Goal: Find specific page/section: Find specific page/section

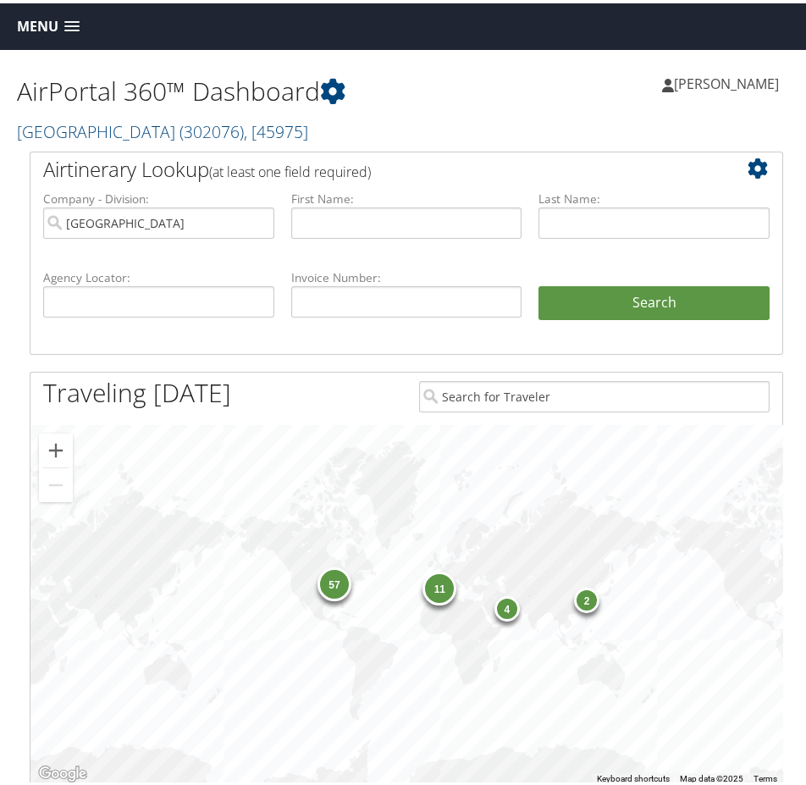
click at [27, 31] on span "Menu" at bounding box center [37, 23] width 41 height 16
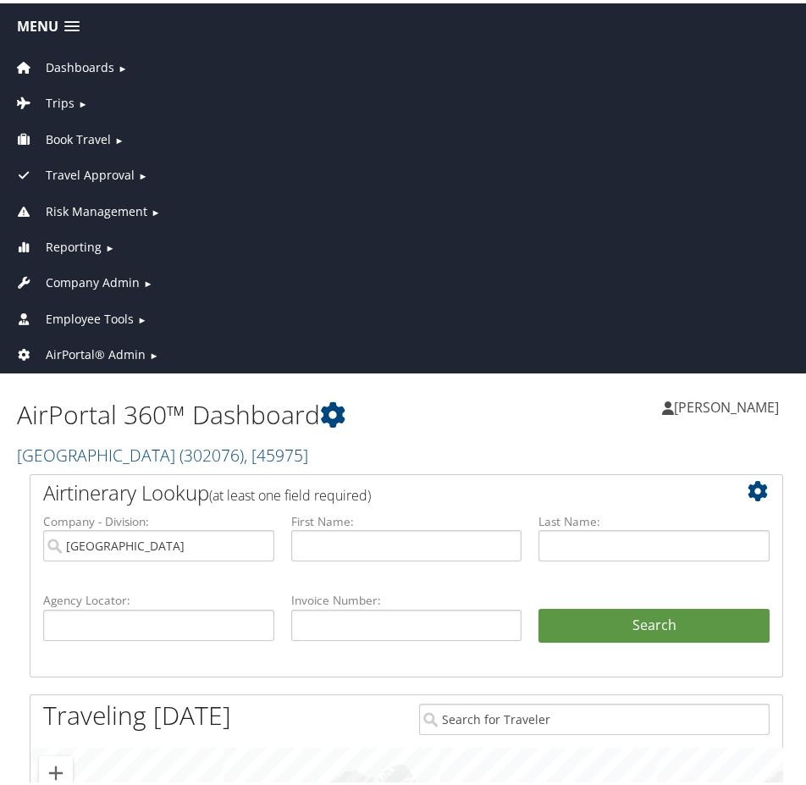
click at [112, 278] on span "Company Admin" at bounding box center [93, 279] width 94 height 19
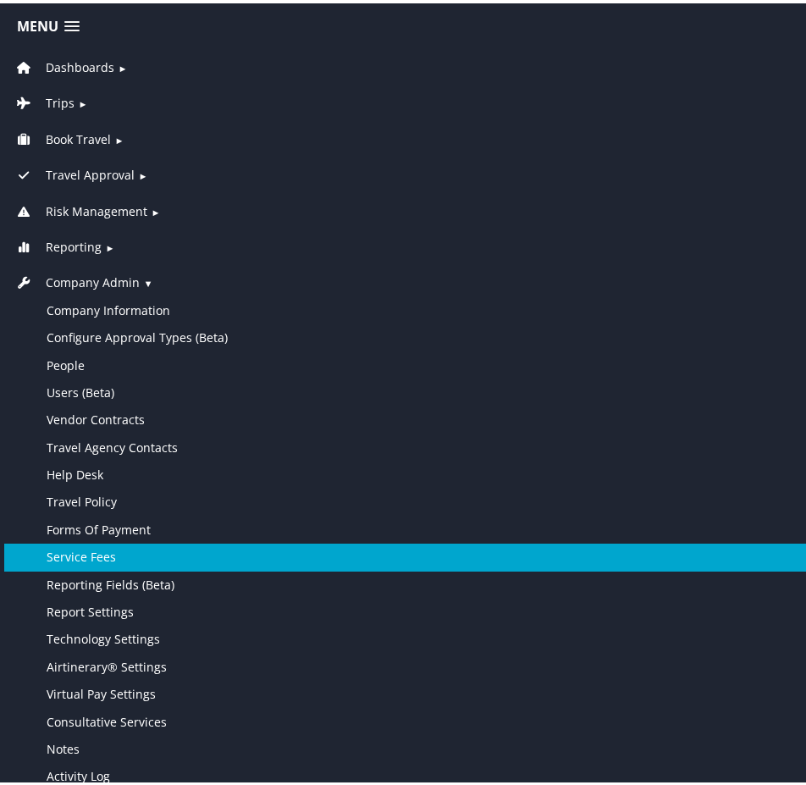
click at [126, 546] on link "Service Fees" at bounding box center [406, 553] width 804 height 27
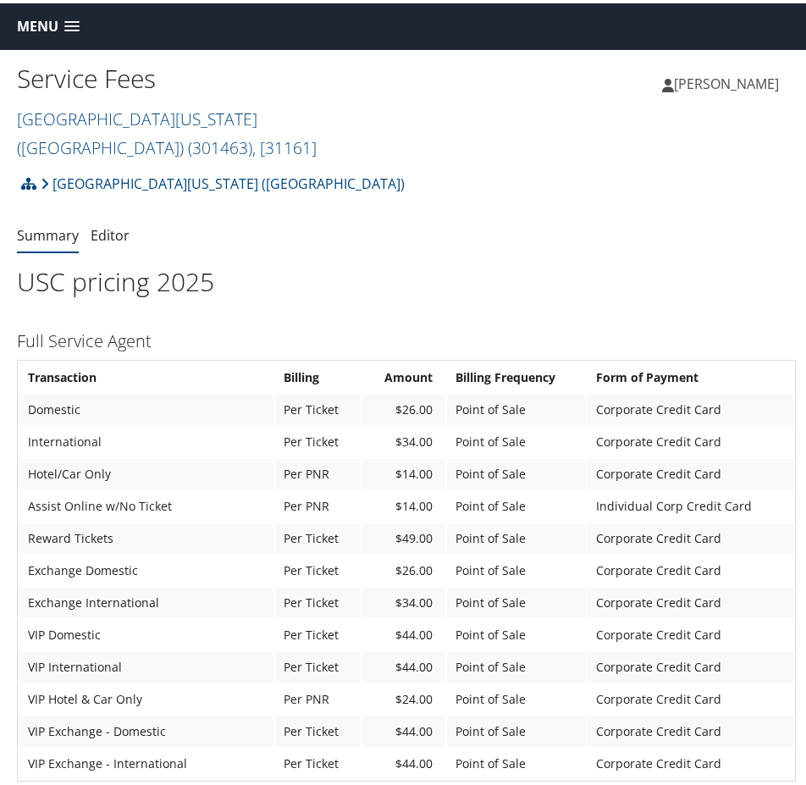
click at [41, 25] on span "Menu" at bounding box center [37, 23] width 41 height 16
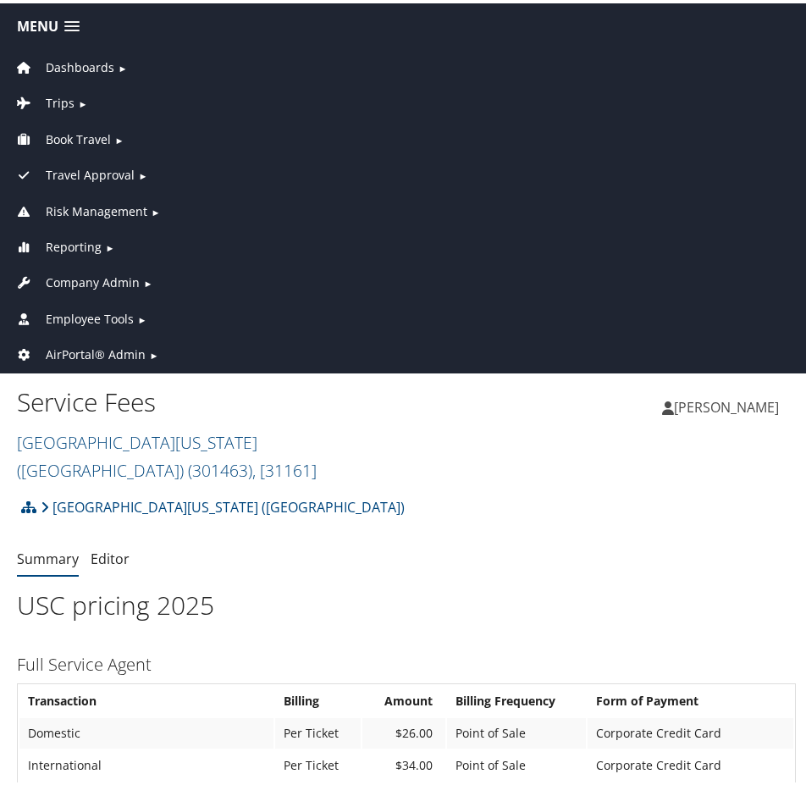
click at [94, 277] on span "Company Admin" at bounding box center [93, 279] width 94 height 19
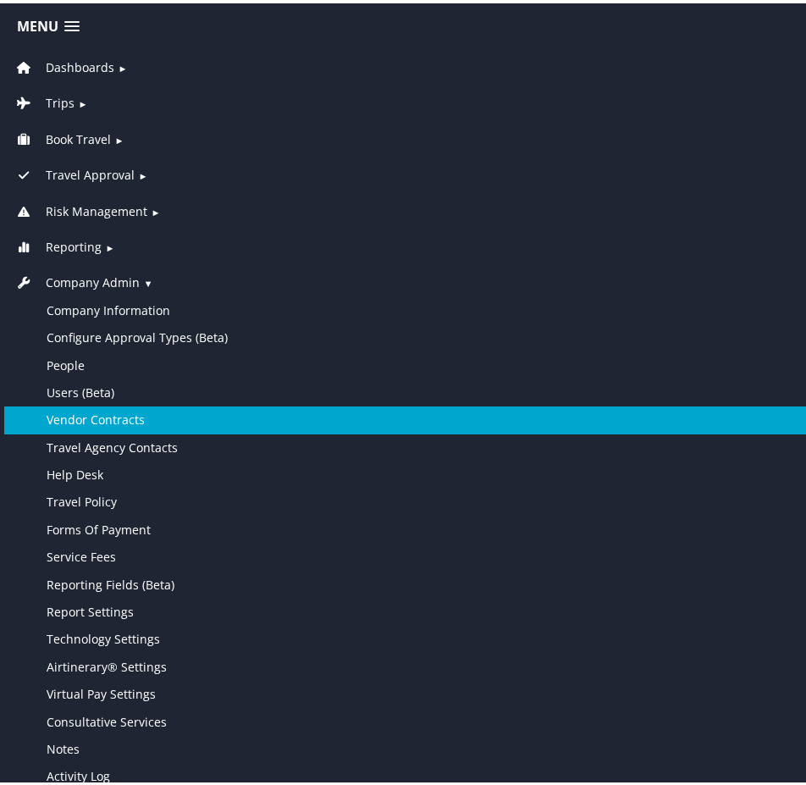
click at [108, 415] on link "Vendor Contracts" at bounding box center [406, 416] width 804 height 27
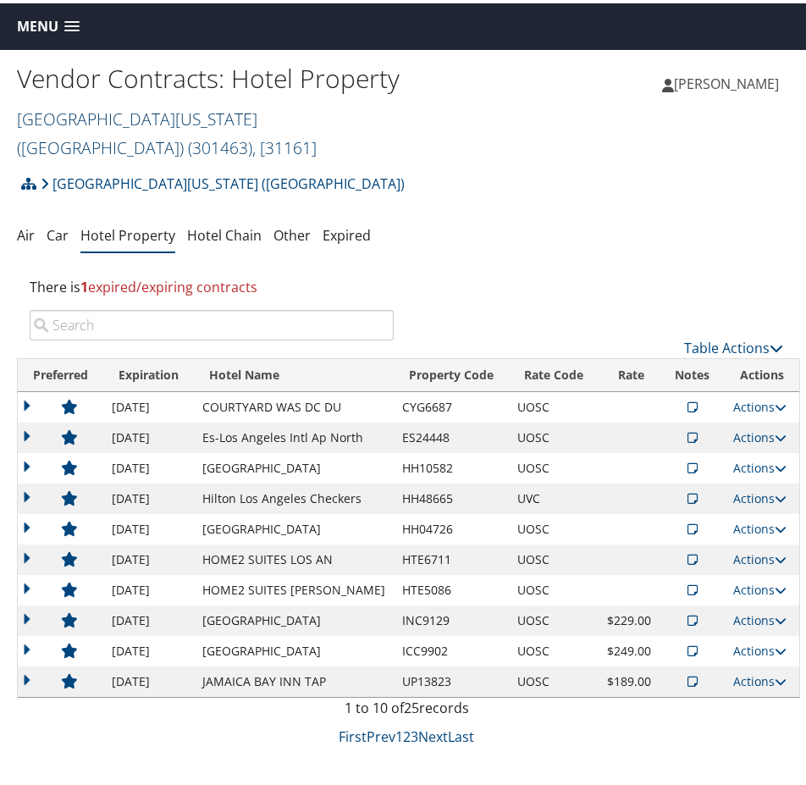
click at [138, 115] on link "University of Southern California (USC) ( 301463 ) , [ 31161 ]" at bounding box center [167, 130] width 300 height 52
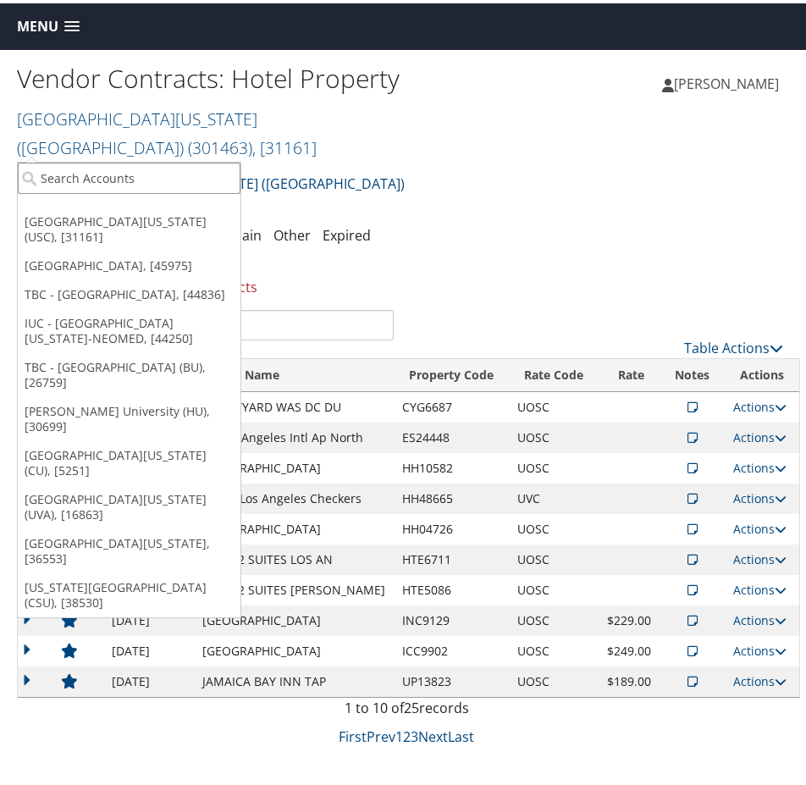
click at [137, 171] on input "search" at bounding box center [129, 174] width 223 height 31
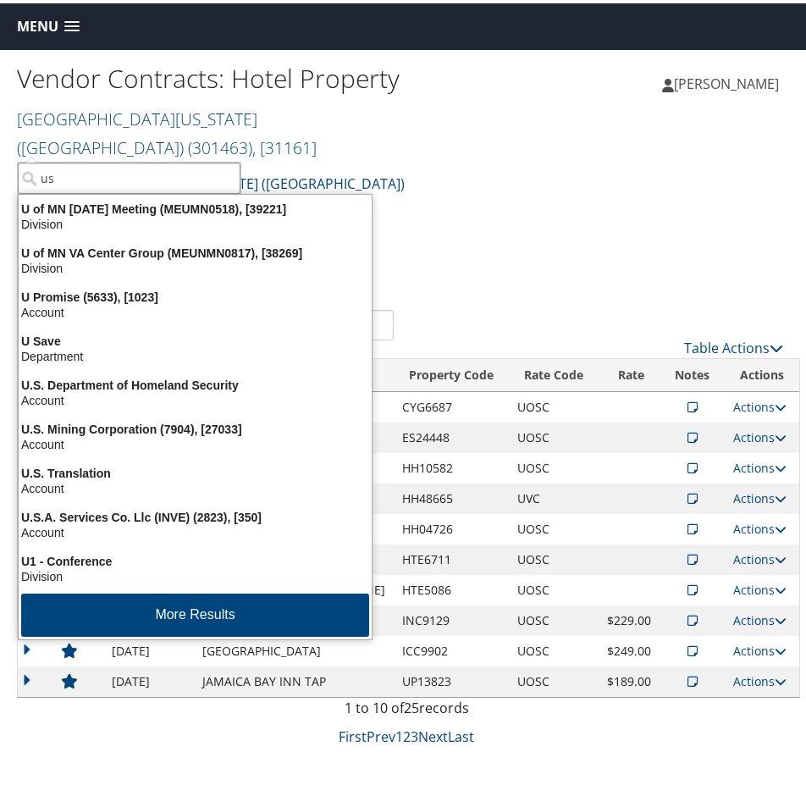
type input "usd"
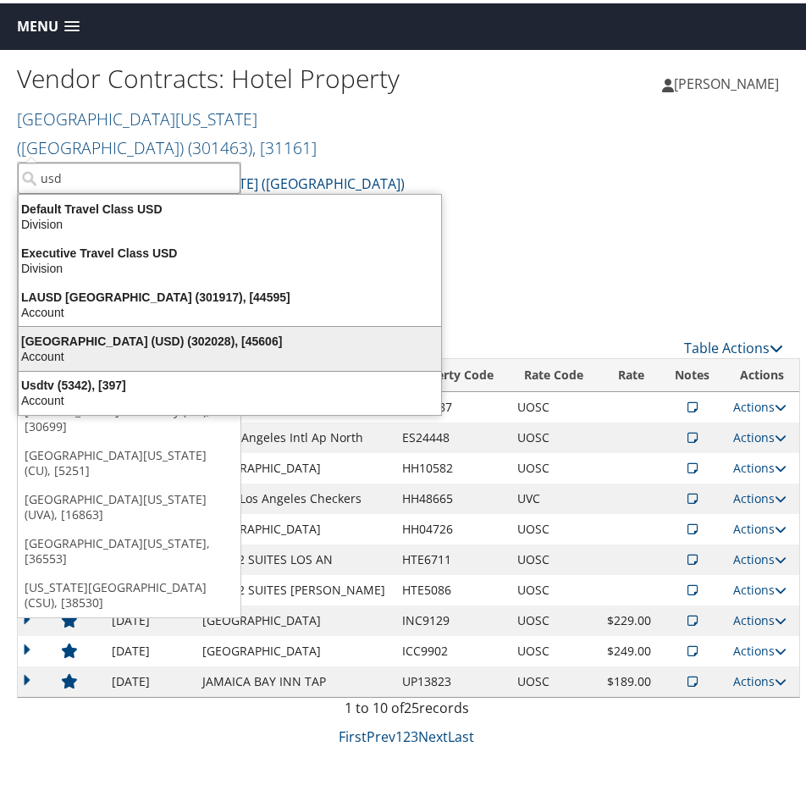
click at [158, 334] on div "University of San Diego (USD) (302028), [45606]" at bounding box center [229, 337] width 443 height 15
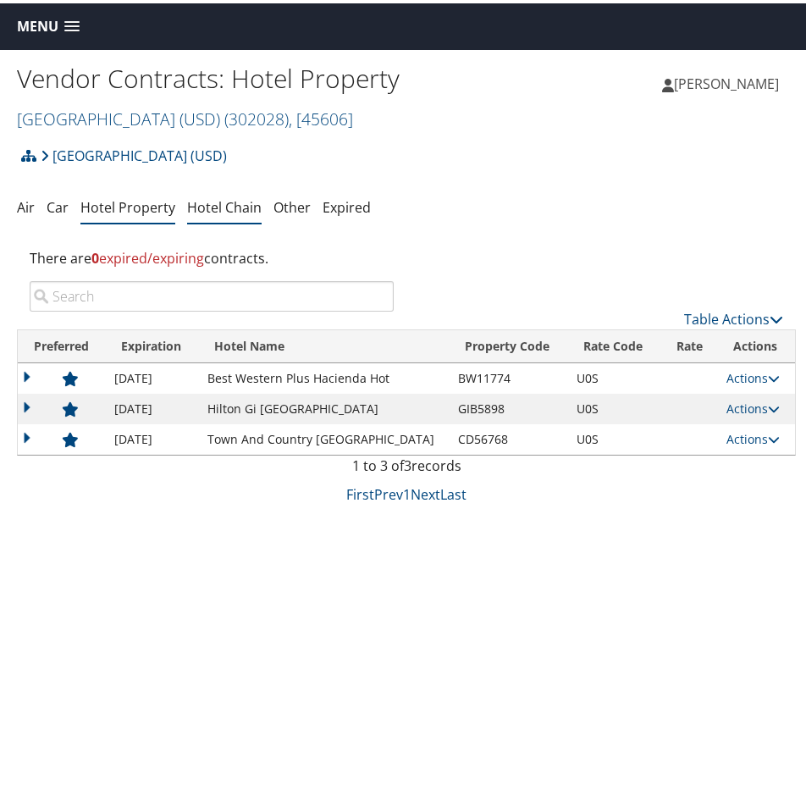
click at [211, 202] on link "Hotel Chain" at bounding box center [224, 204] width 75 height 19
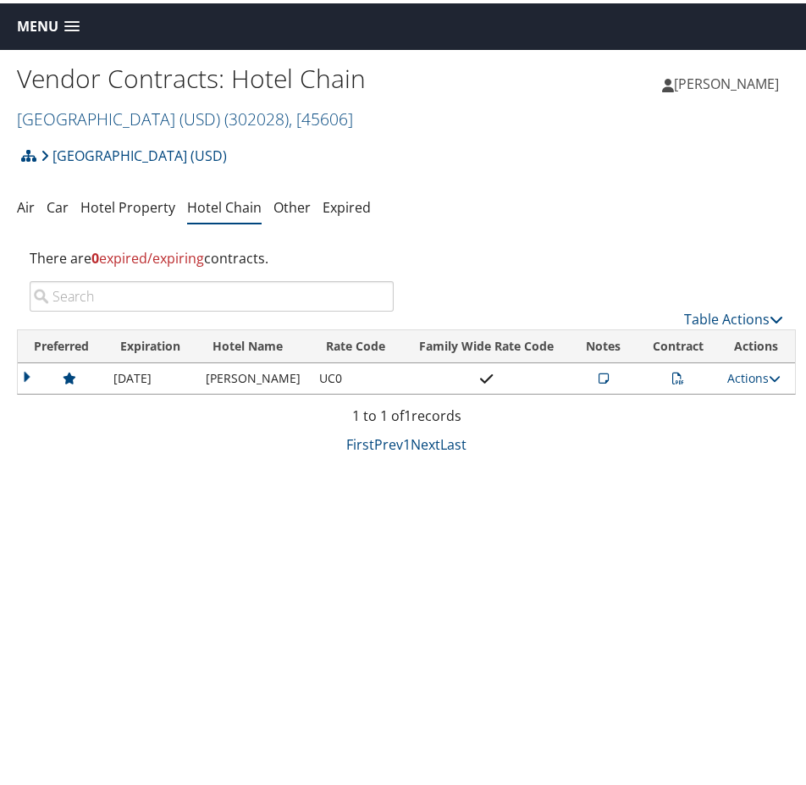
click at [106, 520] on div "Vendor Contracts: Hotel Chain University of San Diego (USD) ( 302028 ) , [ 4560…" at bounding box center [406, 439] width 813 height 785
click at [127, 205] on link "Hotel Property" at bounding box center [127, 204] width 95 height 19
